Goal: Task Accomplishment & Management: Use online tool/utility

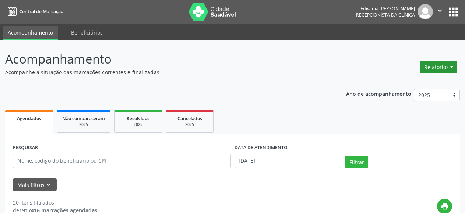
click at [446, 67] on button "Relatórios" at bounding box center [439, 67] width 38 height 13
click at [422, 81] on link "Agendamentos" at bounding box center [417, 83] width 79 height 10
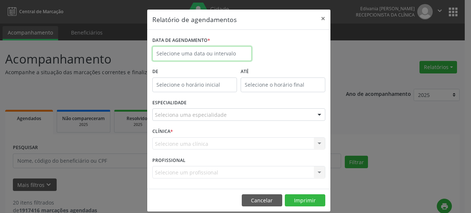
drag, startPoint x: 209, startPoint y: 58, endPoint x: 211, endPoint y: 51, distance: 7.0
click at [211, 54] on input "text" at bounding box center [201, 53] width 99 height 15
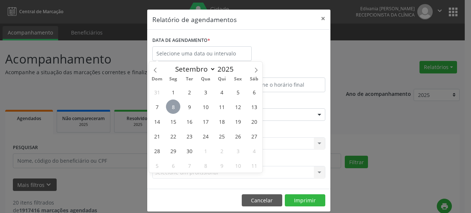
click at [175, 109] on span "8" at bounding box center [173, 107] width 14 height 14
type input "[DATE]"
click at [175, 109] on span "8" at bounding box center [173, 107] width 14 height 14
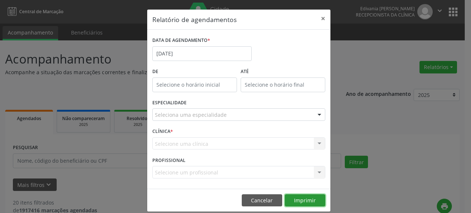
click at [303, 200] on button "Imprimir" at bounding box center [305, 201] width 40 height 13
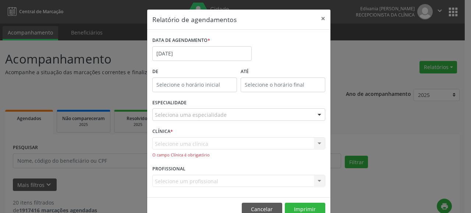
click at [233, 144] on div "Selecione uma clínica Nenhum resultado encontrado para: " " Não há nenhuma opçã…" at bounding box center [238, 148] width 173 height 21
click at [316, 142] on div "Selecione uma clínica Nenhum resultado encontrado para: " " Não há nenhuma opçã…" at bounding box center [238, 148] width 173 height 21
click at [306, 145] on div "Selecione uma clínica Nenhum resultado encontrado para: " " Não há nenhuma opçã…" at bounding box center [238, 148] width 173 height 21
click at [314, 115] on div at bounding box center [319, 115] width 11 height 13
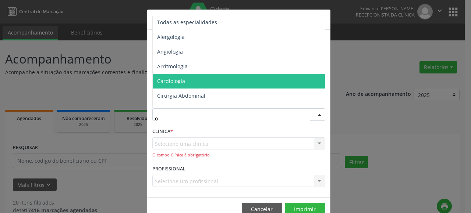
type input "of"
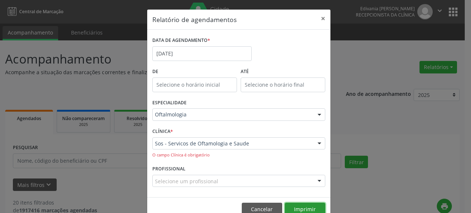
click at [305, 209] on button "Imprimir" at bounding box center [305, 209] width 40 height 13
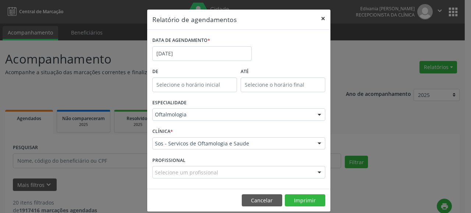
click at [318, 18] on button "×" at bounding box center [323, 19] width 15 height 18
